Goal: Information Seeking & Learning: Check status

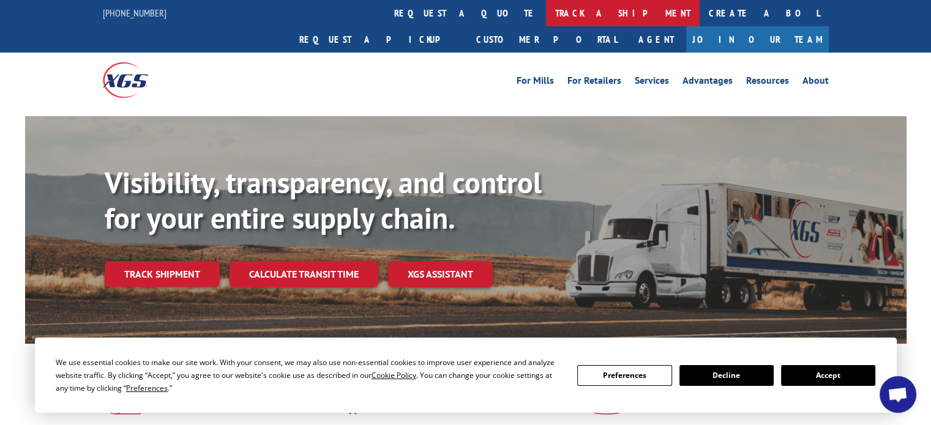
click at [546, 14] on link "track a shipment" at bounding box center [623, 13] width 154 height 26
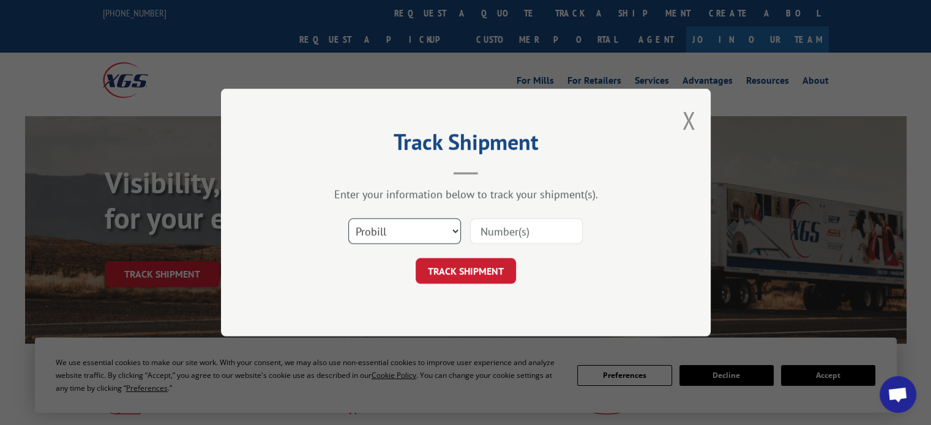
click at [394, 222] on select "Select category... Probill BOL PO" at bounding box center [404, 232] width 113 height 26
select select "bol"
click at [348, 219] on select "Select category... Probill BOL PO" at bounding box center [404, 232] width 113 height 26
click at [504, 233] on input at bounding box center [526, 232] width 113 height 26
paste input "4087981"
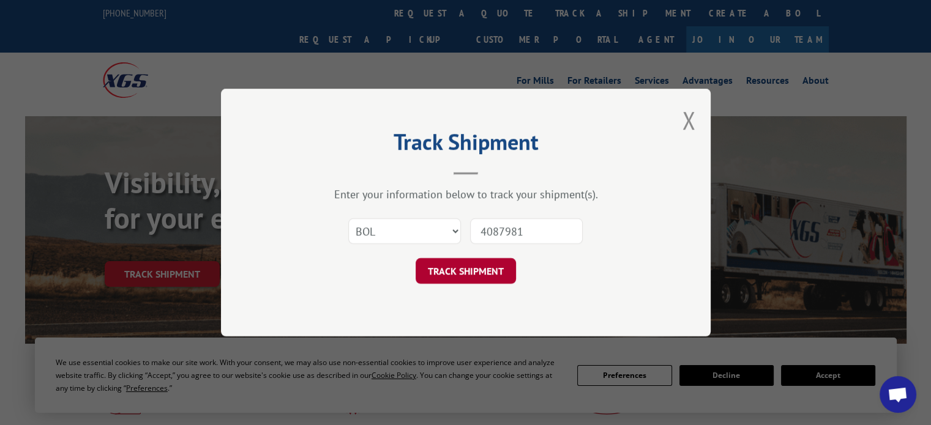
type input "4087981"
click at [465, 271] on button "TRACK SHIPMENT" at bounding box center [466, 271] width 100 height 26
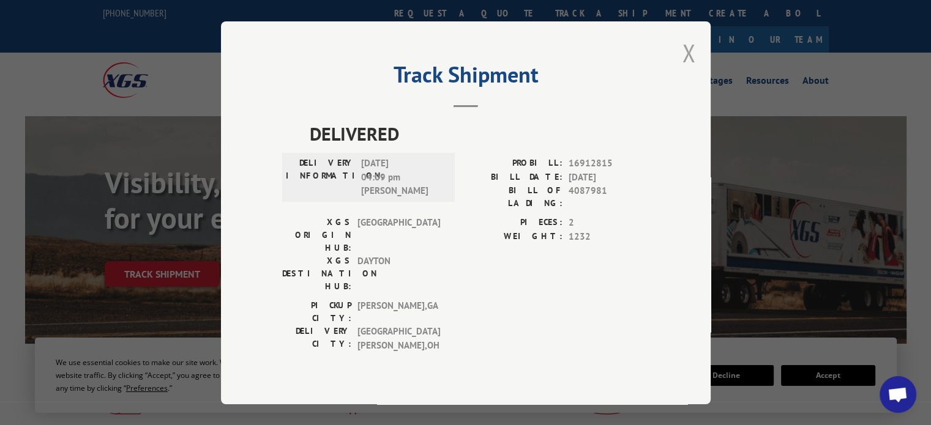
click at [689, 69] on button "Close modal" at bounding box center [688, 53] width 13 height 32
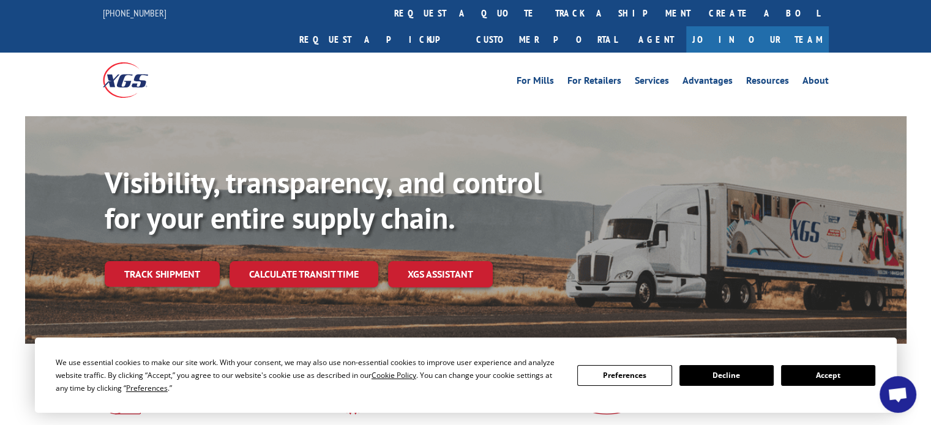
click at [436, 53] on div "For [PERSON_NAME] For Retailers Services Advantages Resources About For [PERSON…" at bounding box center [466, 80] width 726 height 54
click at [546, 19] on link "track a shipment" at bounding box center [623, 13] width 154 height 26
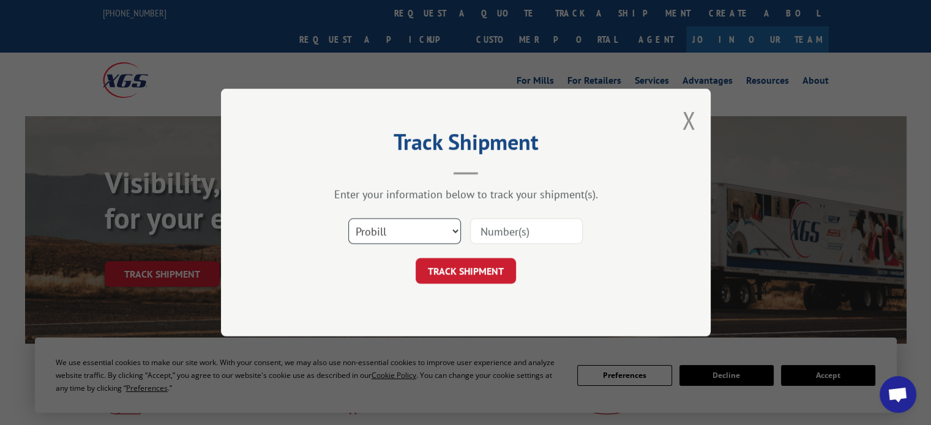
click at [385, 224] on select "Select category... Probill BOL PO" at bounding box center [404, 232] width 113 height 26
select select "bol"
click at [348, 219] on select "Select category... Probill BOL PO" at bounding box center [404, 232] width 113 height 26
click at [506, 233] on input at bounding box center [526, 232] width 113 height 26
paste input "4087981"
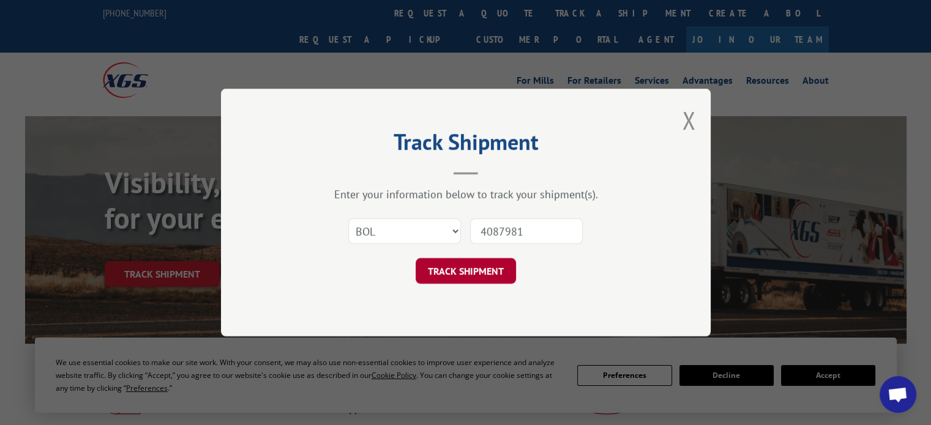
type input "4087981"
click at [468, 278] on button "TRACK SHIPMENT" at bounding box center [466, 271] width 100 height 26
